Goal: Task Accomplishment & Management: Manage account settings

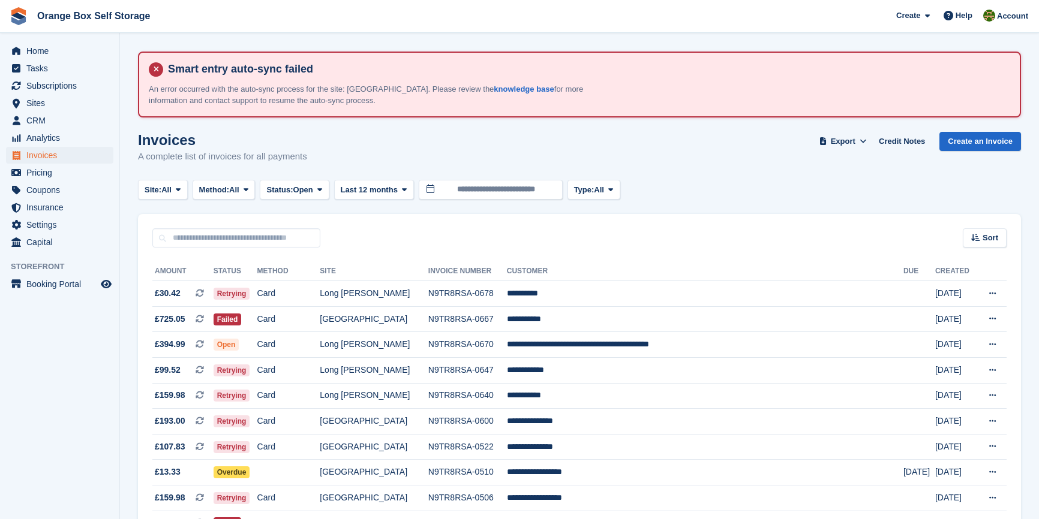
scroll to position [109, 0]
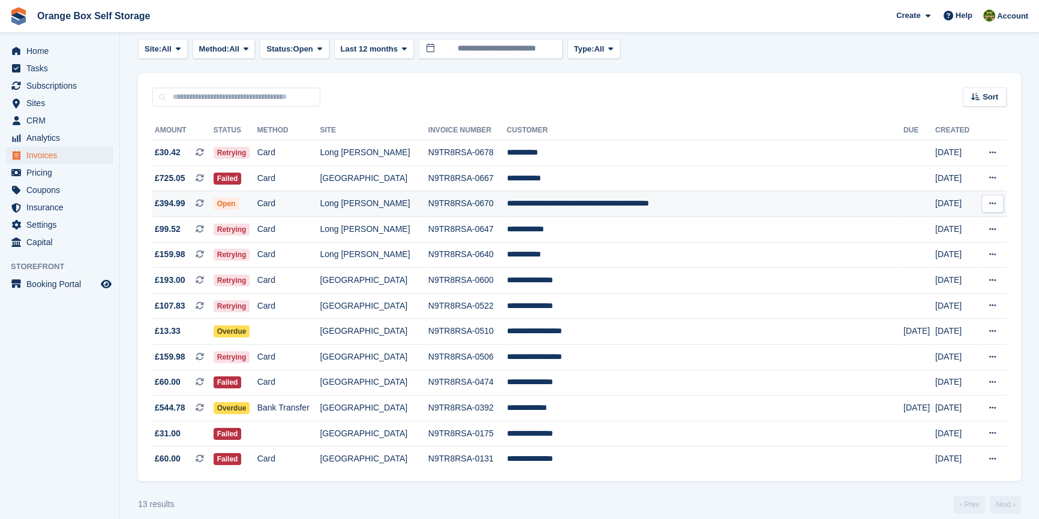
scroll to position [157, 0]
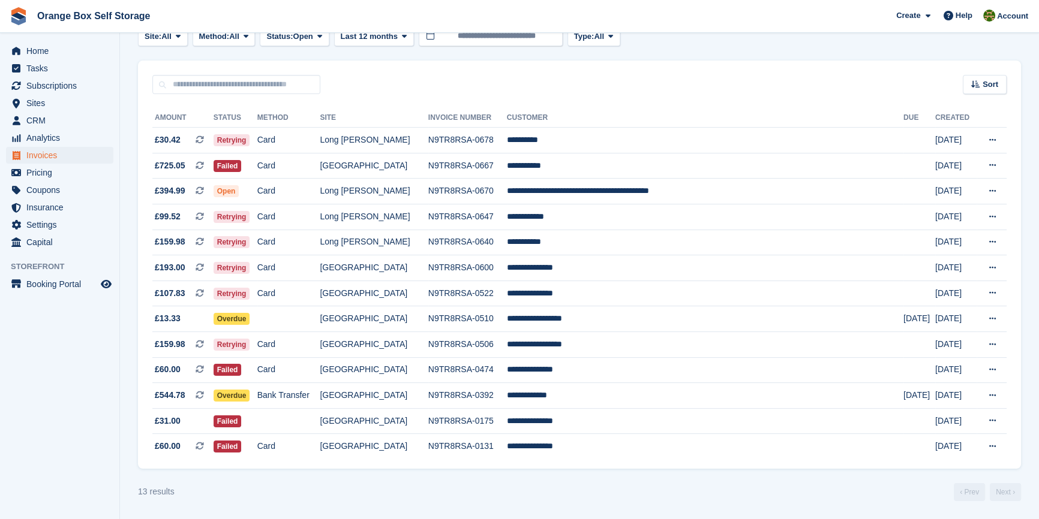
click at [474, 486] on div "13 results ‹ Prev Next ›" at bounding box center [579, 492] width 883 height 18
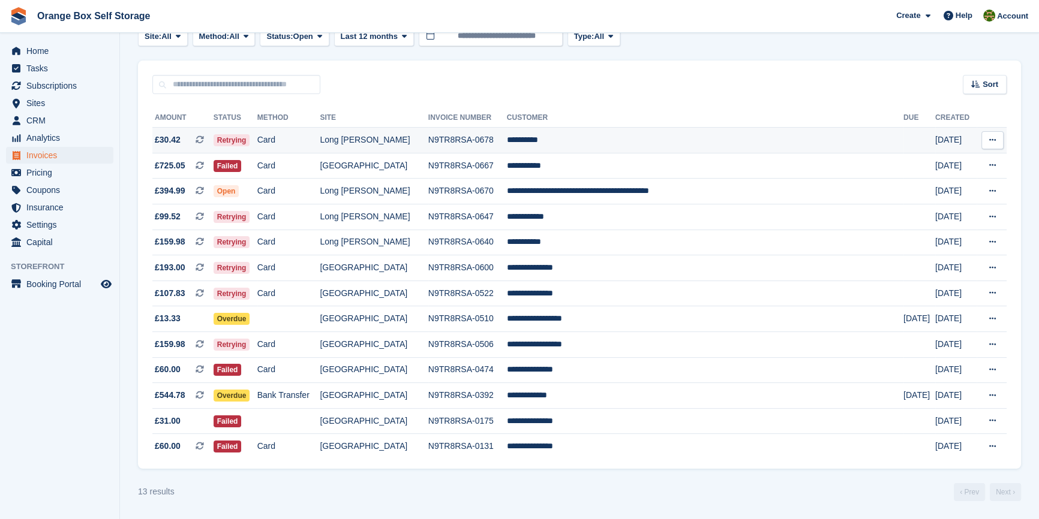
click at [639, 134] on td "**********" at bounding box center [705, 141] width 396 height 26
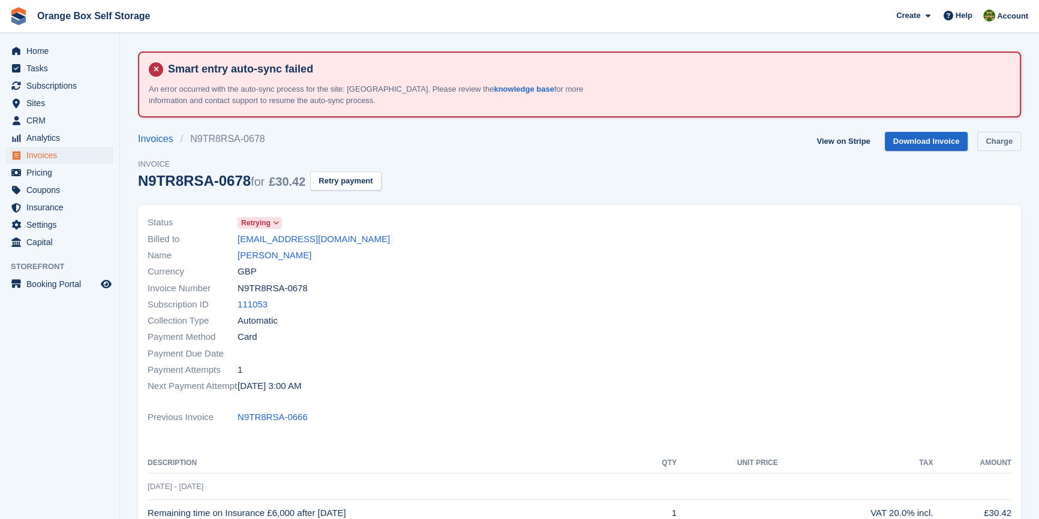
click at [994, 145] on link "Charge" at bounding box center [999, 142] width 44 height 20
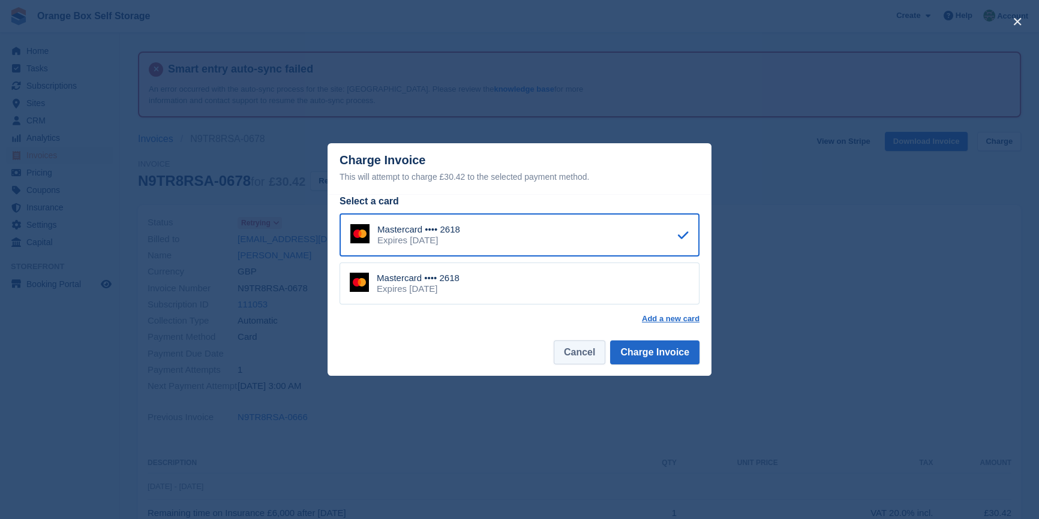
click at [580, 350] on button "Cancel" at bounding box center [579, 353] width 52 height 24
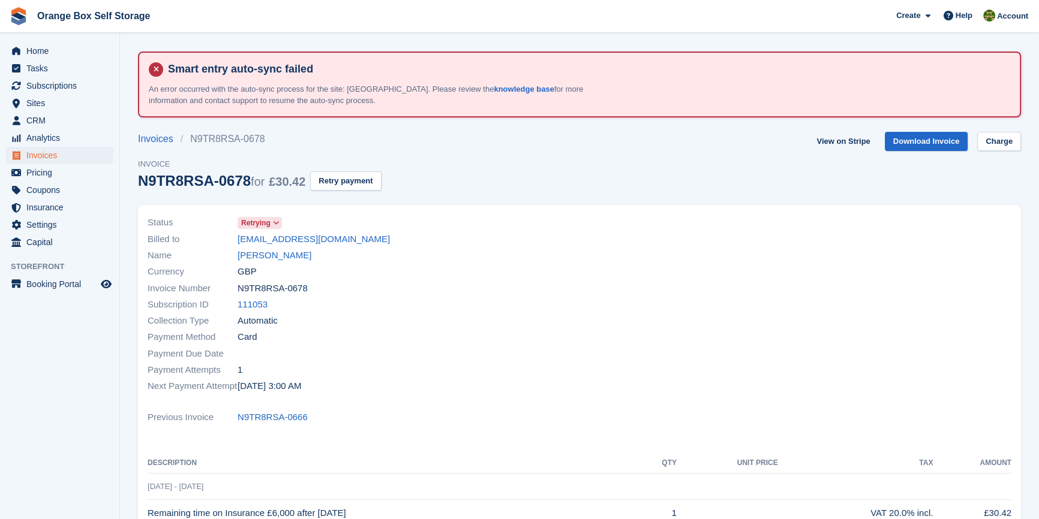
click at [510, 330] on div "Payment Method Card" at bounding box center [360, 337] width 425 height 16
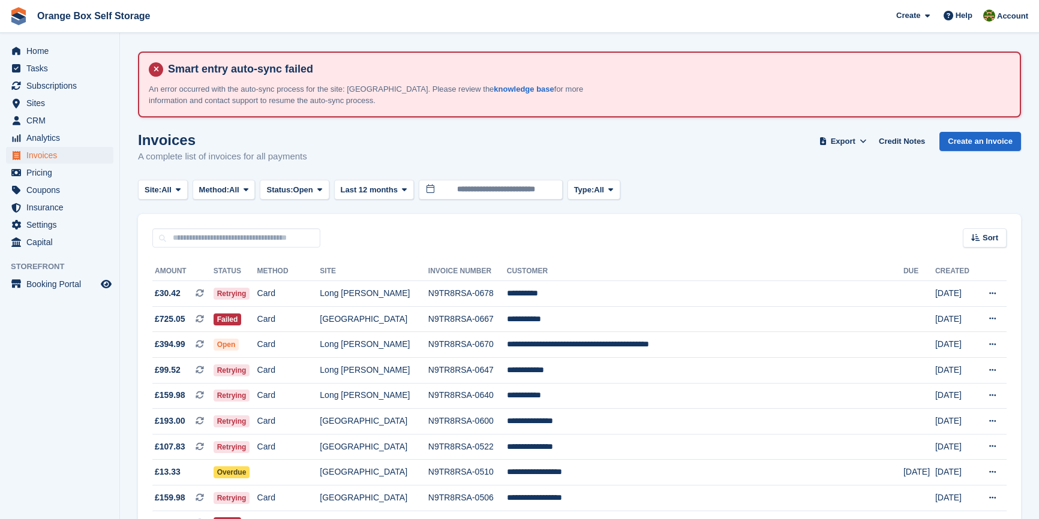
scroll to position [157, 0]
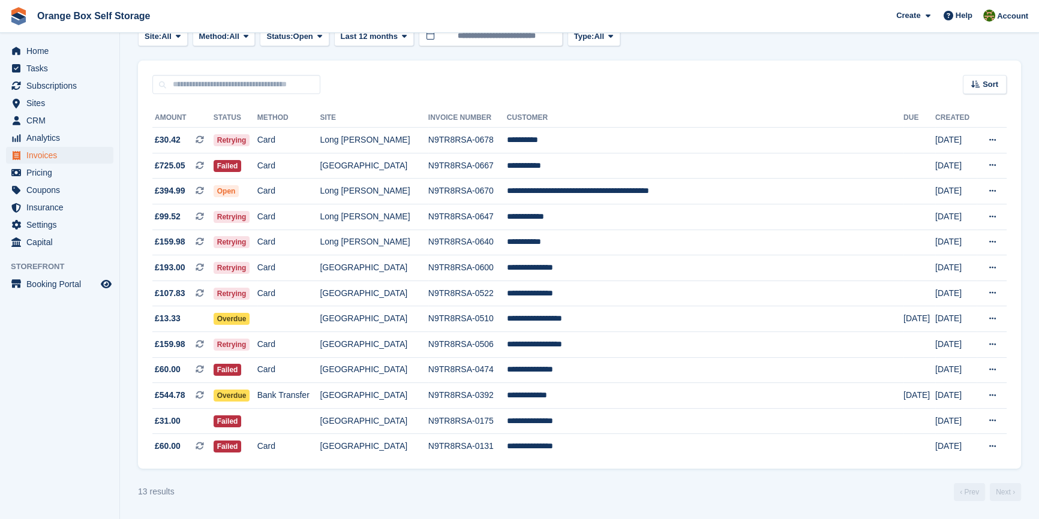
click at [568, 501] on div "13 results ‹ Prev Next ›" at bounding box center [579, 492] width 883 height 18
